Goal: Transaction & Acquisition: Book appointment/travel/reservation

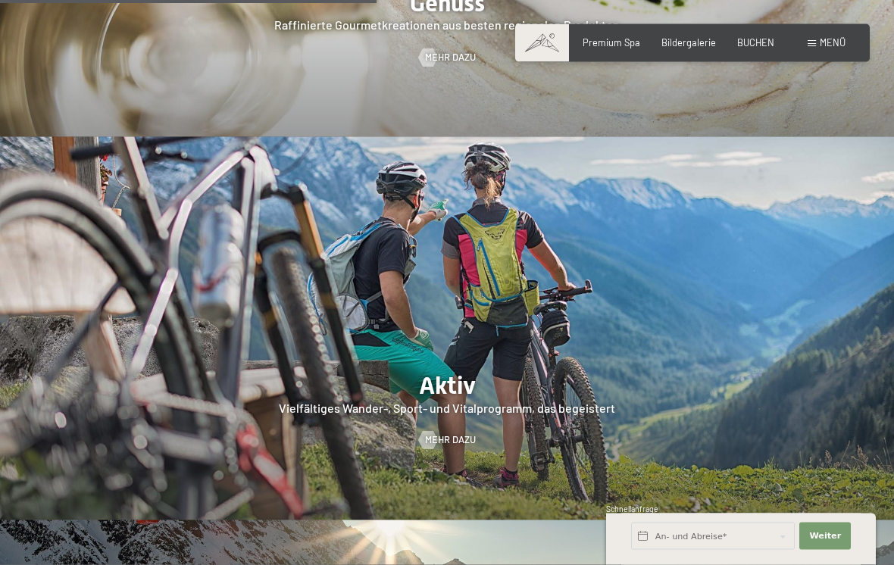
scroll to position [2268, 0]
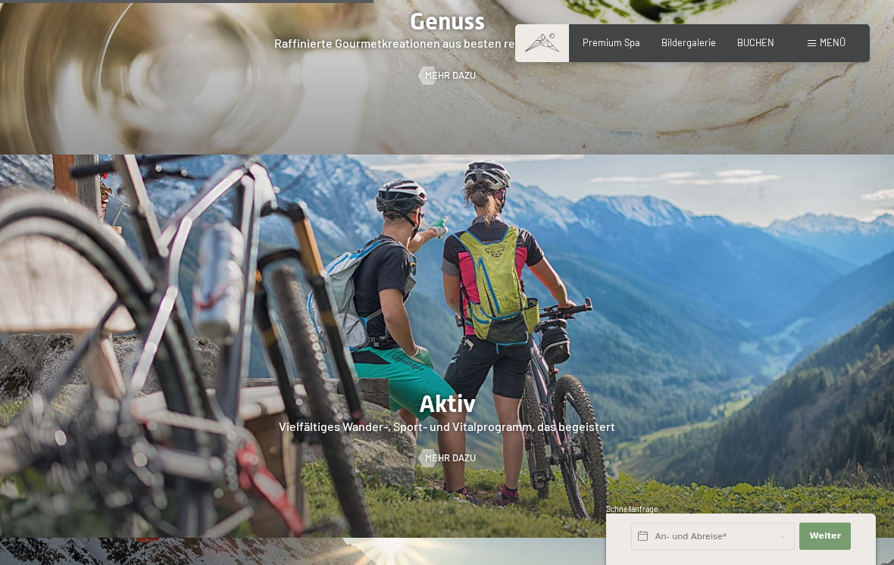
click at [747, 36] on span "BUCHEN" at bounding box center [755, 42] width 37 height 12
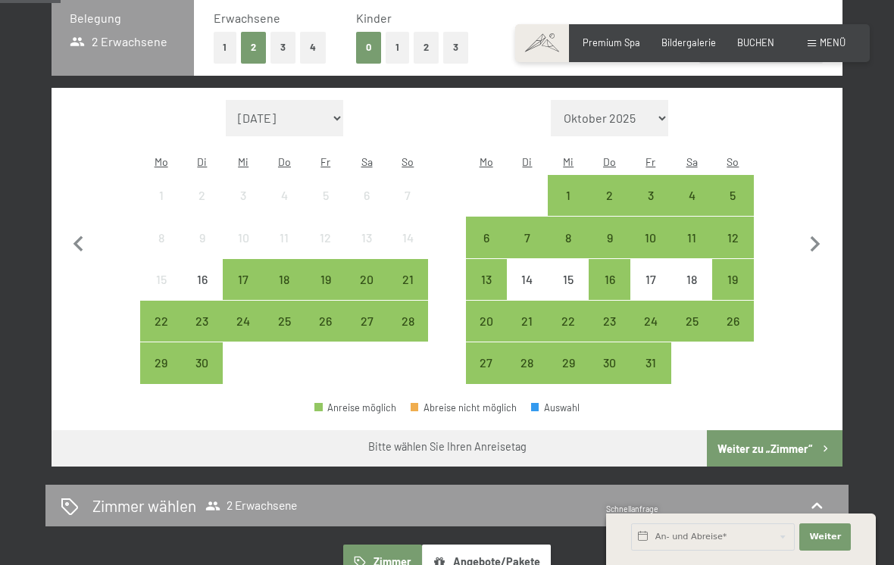
scroll to position [337, 0]
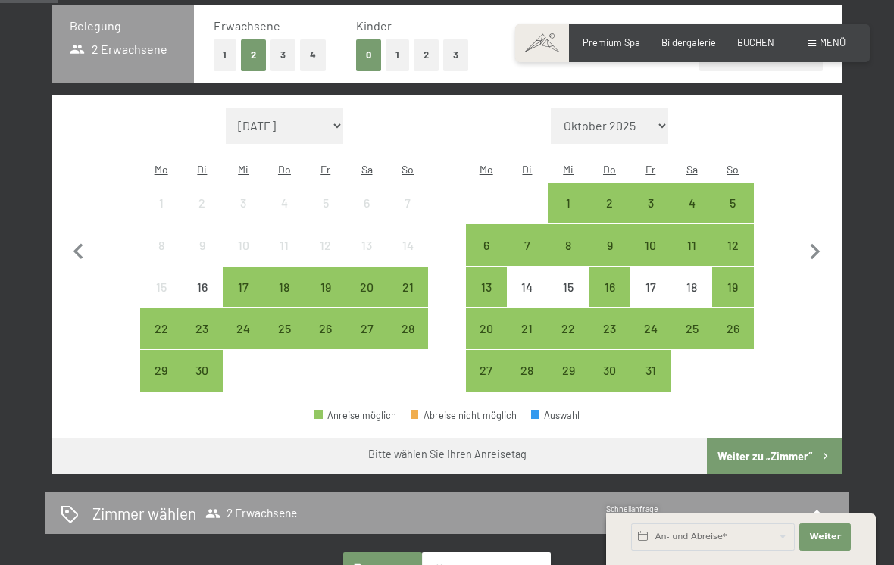
click at [825, 244] on icon "button" at bounding box center [816, 252] width 32 height 32
select select "2025-10-01"
select select "2025-11-01"
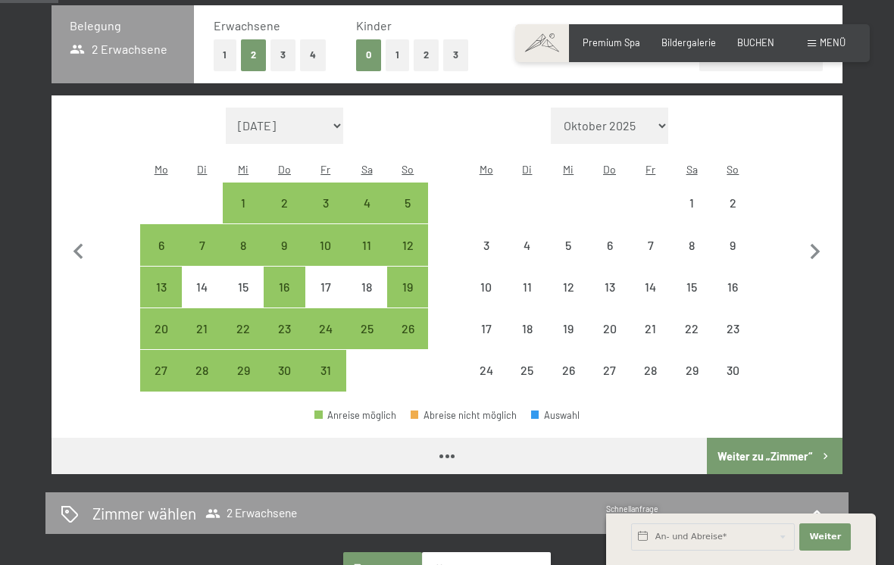
select select "2025-10-01"
select select "2025-11-01"
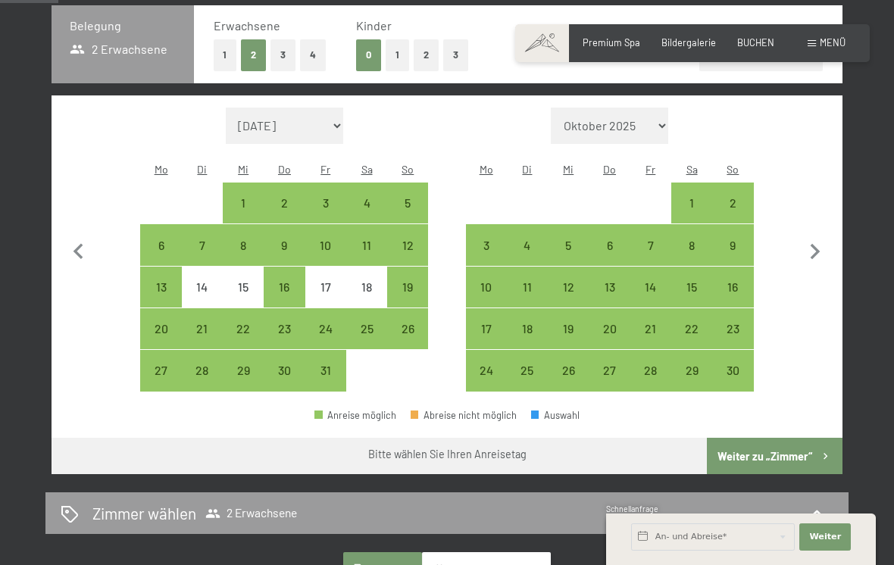
click at [493, 323] on div "17" at bounding box center [487, 342] width 38 height 38
select select "2025-10-01"
select select "2025-11-01"
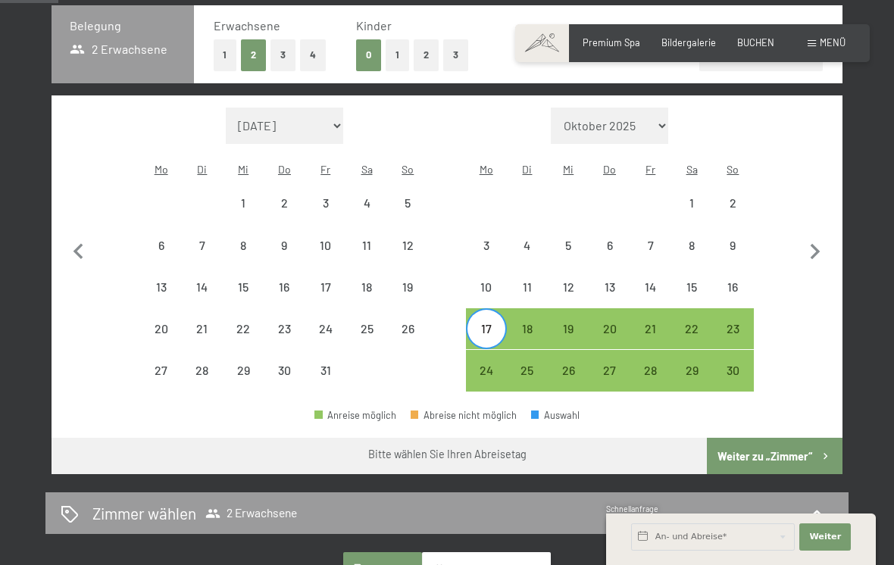
click at [667, 323] on div "21" at bounding box center [651, 342] width 38 height 38
select select "2025-10-01"
select select "2025-11-01"
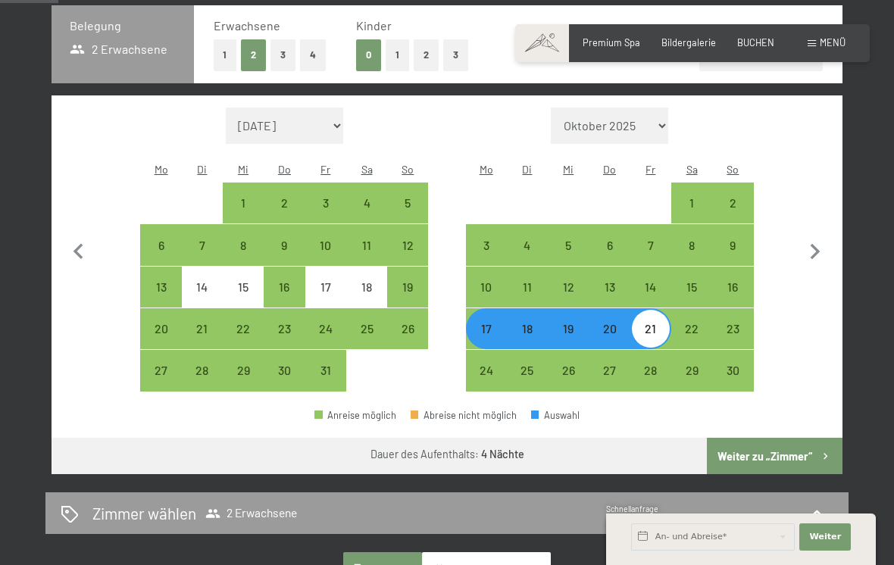
click at [768, 451] on button "Weiter zu „Zimmer“" at bounding box center [775, 456] width 136 height 36
select select "2025-10-01"
select select "2025-11-01"
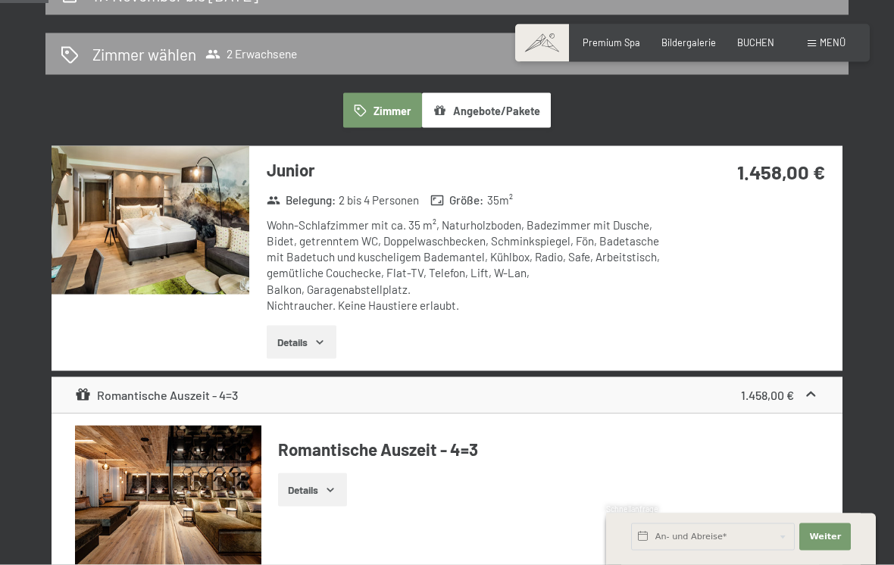
scroll to position [316, 0]
click at [315, 333] on span "Einwilligung Marketing*" at bounding box center [362, 325] width 125 height 15
click at [293, 333] on input "Einwilligung Marketing*" at bounding box center [284, 325] width 15 height 15
checkbox input "false"
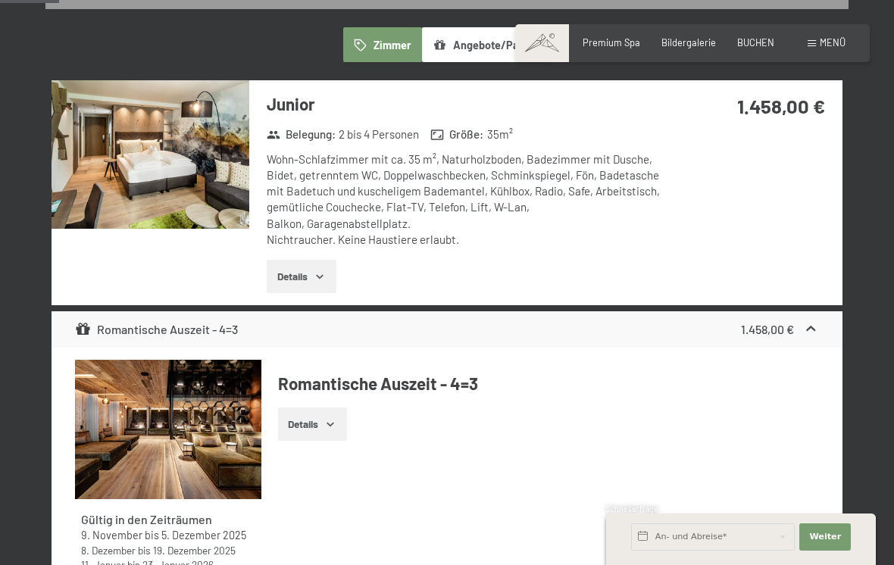
scroll to position [380, 0]
click at [313, 280] on button "Details" at bounding box center [301, 277] width 69 height 33
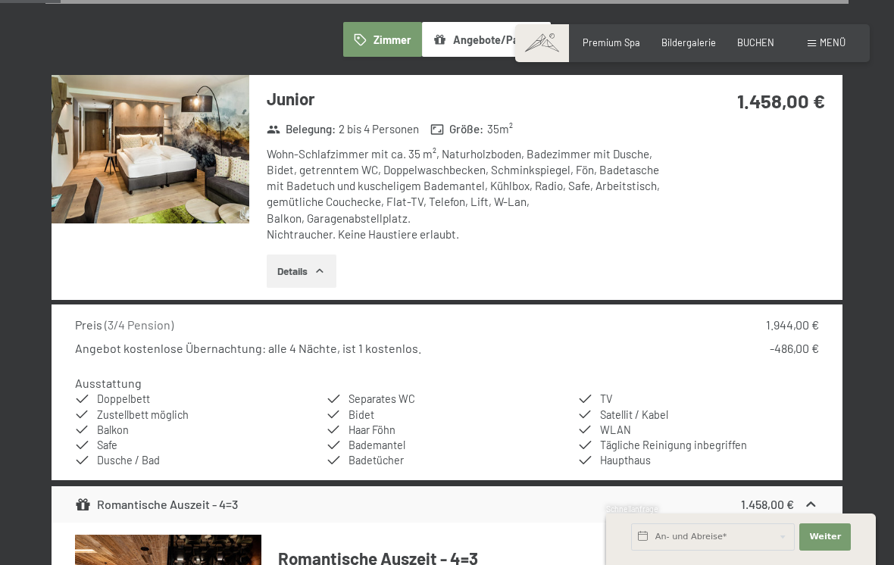
scroll to position [386, 0]
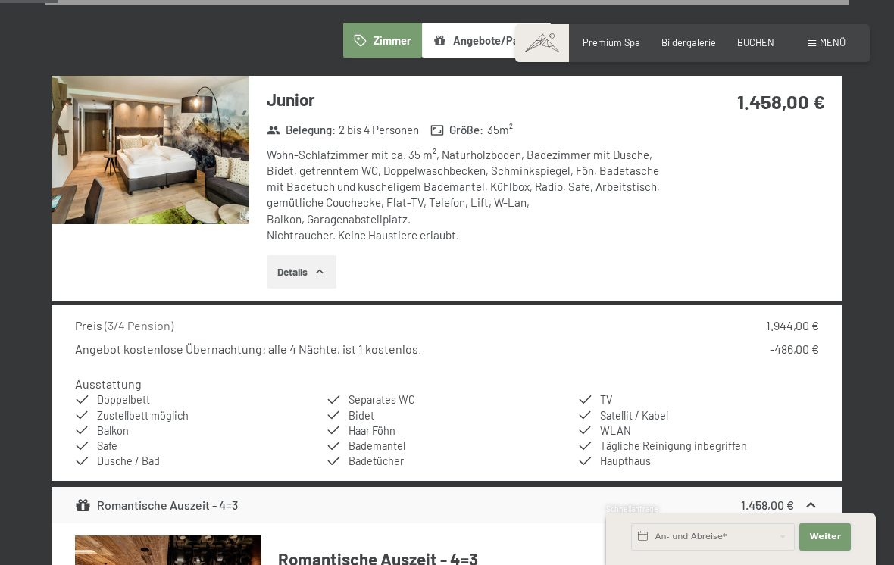
click at [834, 543] on span "Weiter" at bounding box center [825, 537] width 32 height 12
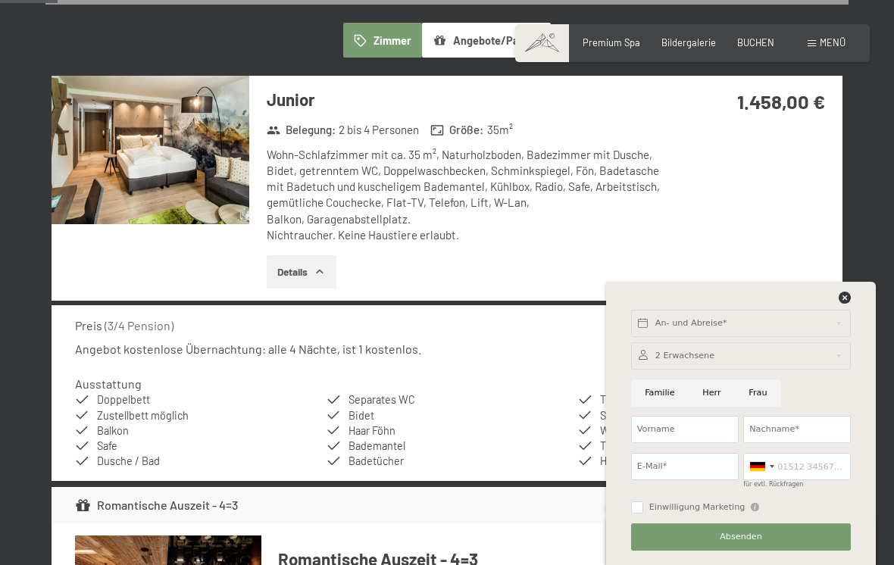
click at [490, 353] on div "Preis ( 3/4 Pension ) 1.944,00 € Angebot kostenlose Übernachtung: alle 4 Nächte…" at bounding box center [447, 393] width 791 height 176
click at [854, 314] on div "An- und Abreise* Weiter Adressfelder ausblenden 2 Erwachsene 2 Erwachsene Älter…" at bounding box center [740, 423] width 239 height 283
click at [844, 304] on icon at bounding box center [845, 298] width 12 height 12
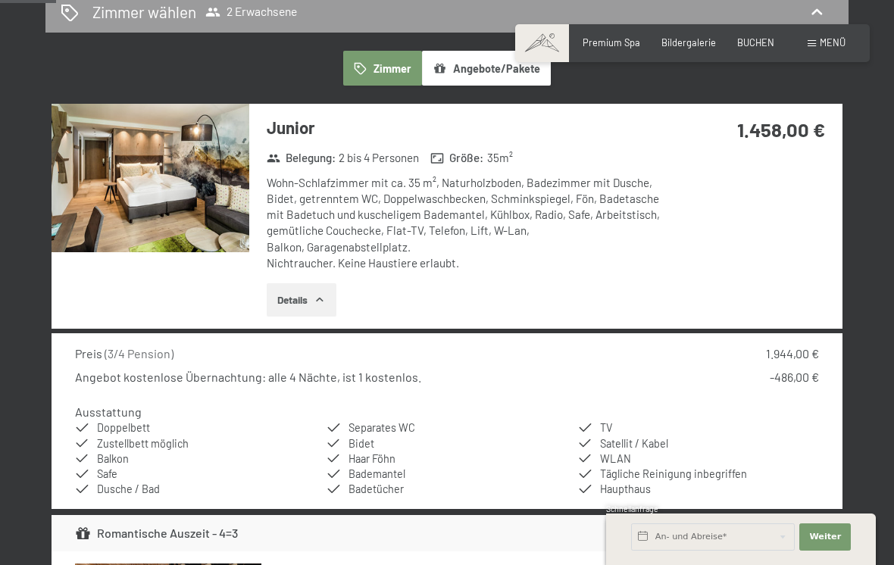
scroll to position [346, 0]
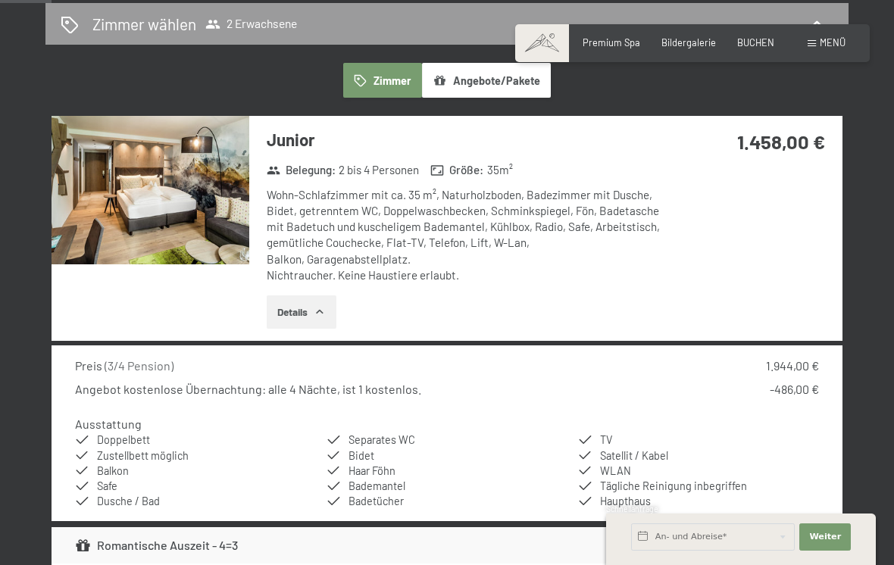
click at [123, 239] on img at bounding box center [151, 190] width 198 height 149
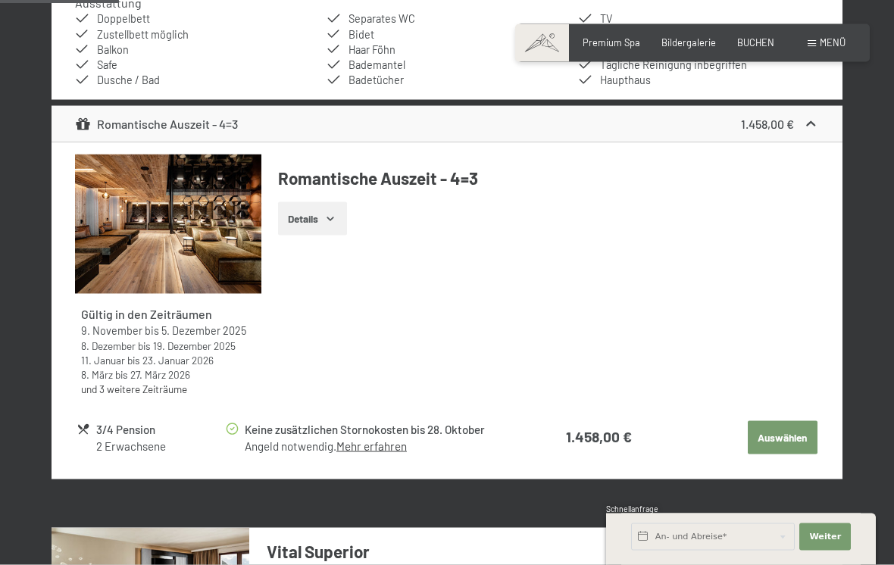
scroll to position [815, 0]
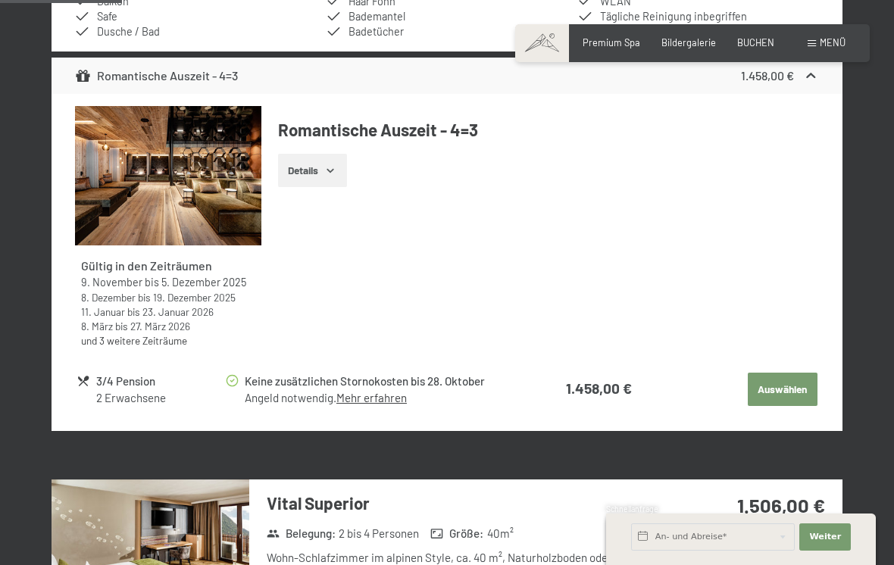
click at [315, 172] on button "Details" at bounding box center [312, 170] width 69 height 33
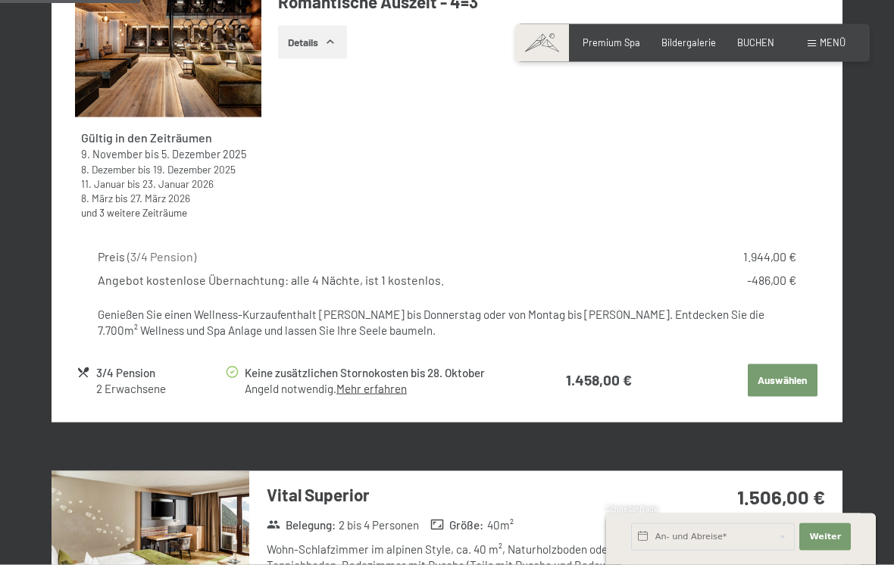
scroll to position [955, 0]
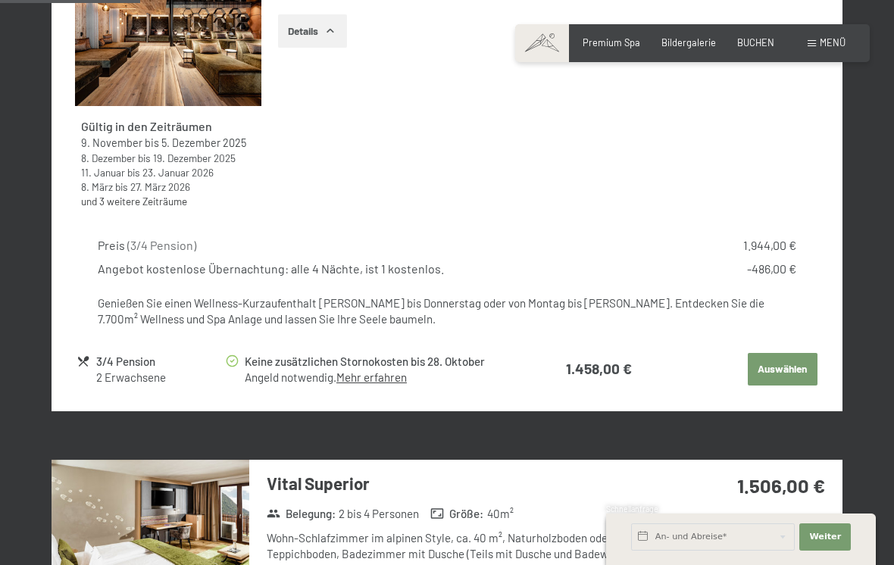
click at [786, 377] on button "Auswählen" at bounding box center [783, 369] width 70 height 33
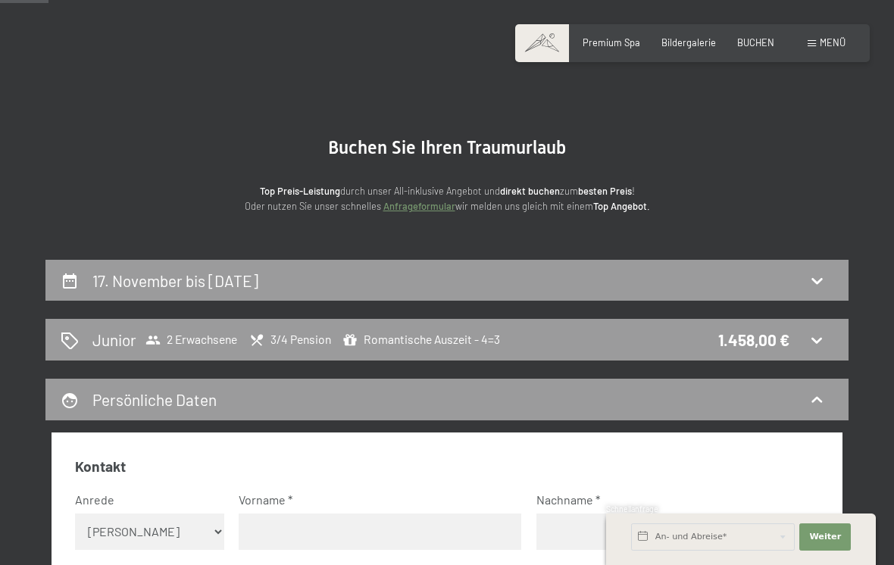
scroll to position [0, 0]
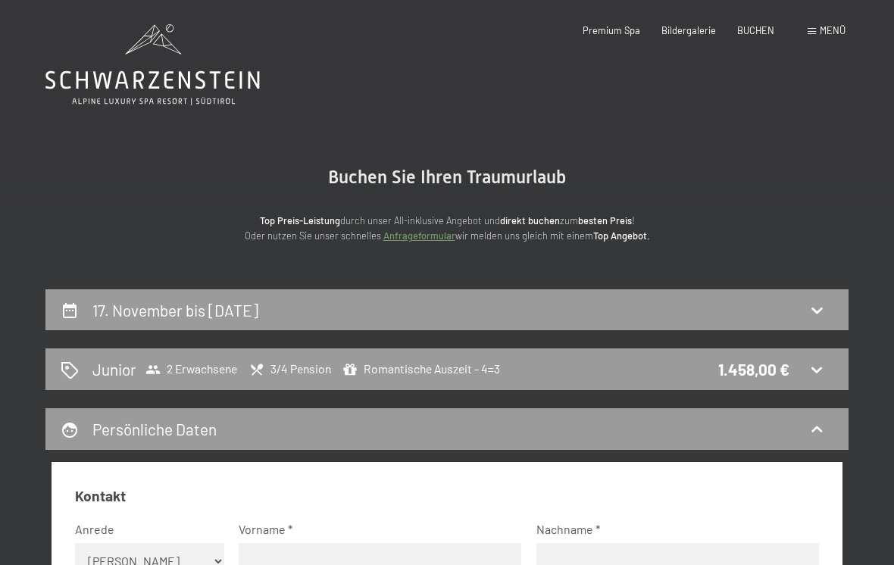
click at [617, 33] on span "Premium Spa" at bounding box center [612, 30] width 58 height 12
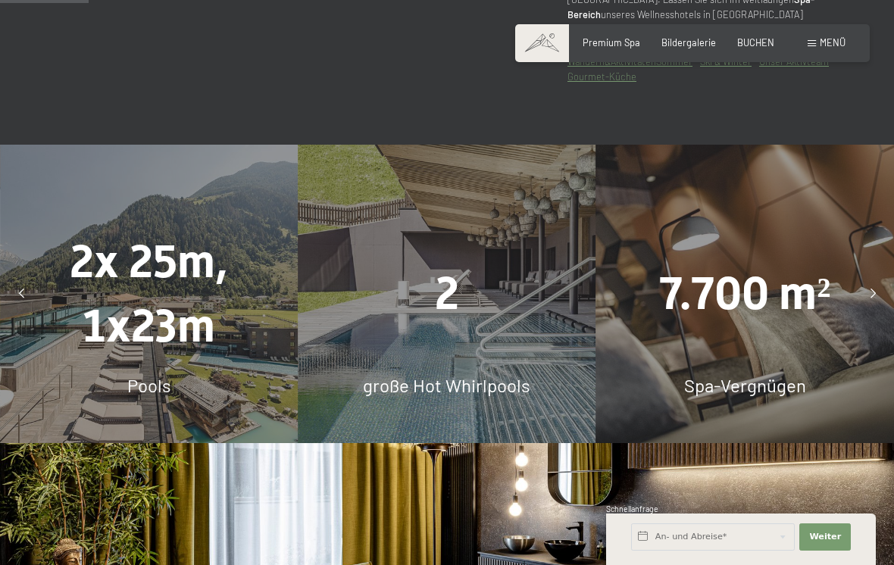
scroll to position [840, 0]
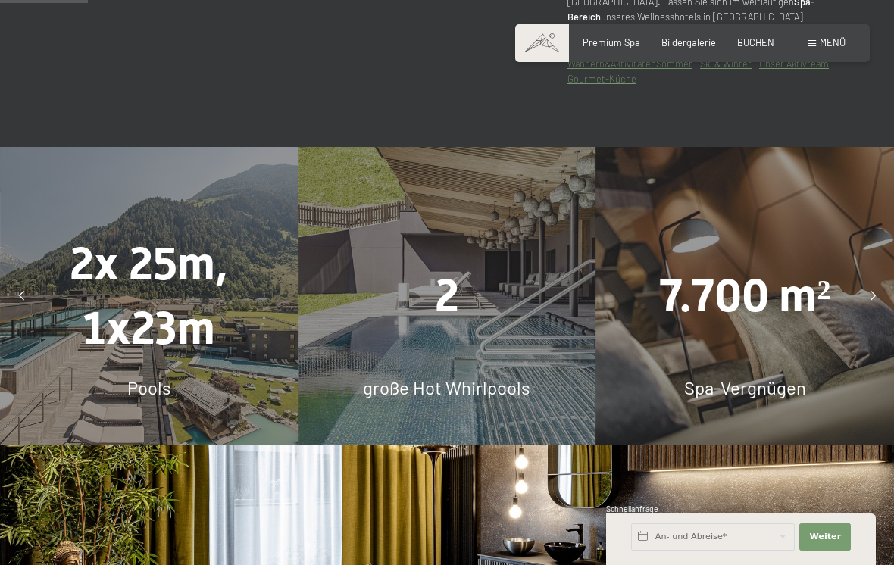
click at [732, 315] on span "7.700 m²" at bounding box center [744, 296] width 171 height 53
click at [758, 374] on div "7.700 m² Spa-Vergnügen" at bounding box center [745, 296] width 298 height 298
click at [731, 323] on span "7.700 m²" at bounding box center [744, 296] width 171 height 53
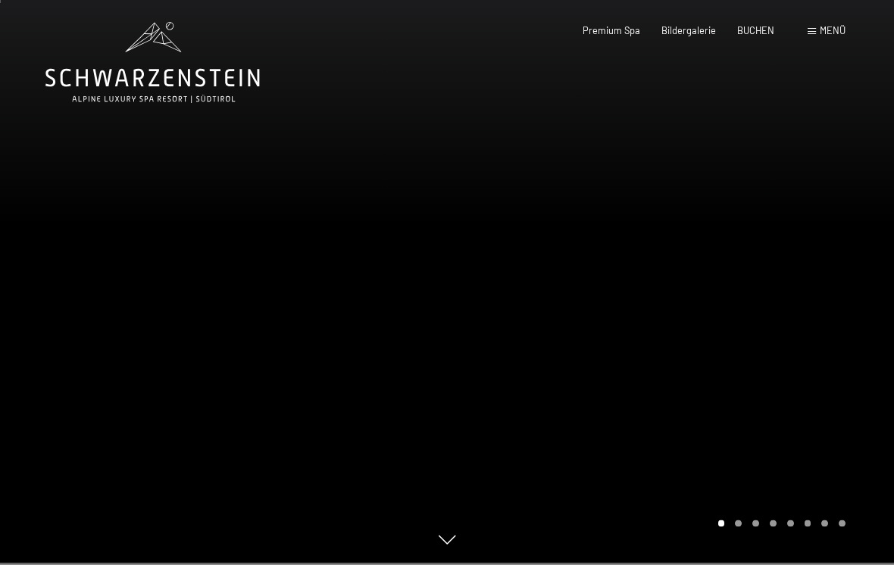
scroll to position [0, 0]
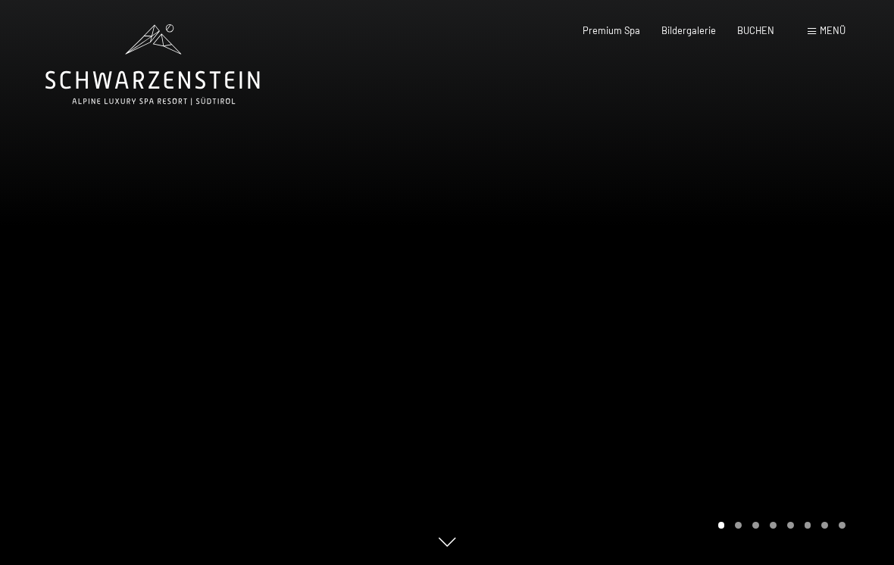
click at [602, 127] on div at bounding box center [670, 282] width 447 height 565
